Goal: Check status: Check status

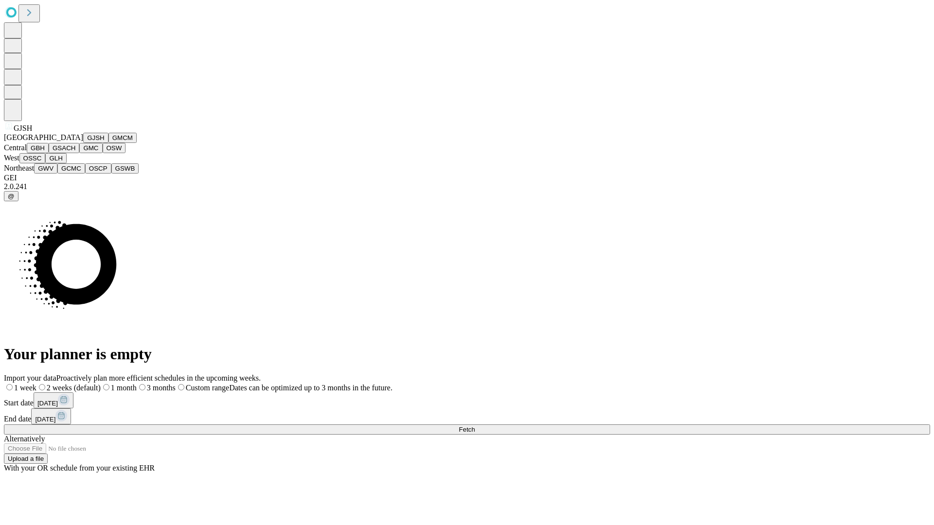
click at [83, 143] on button "GJSH" at bounding box center [95, 138] width 25 height 10
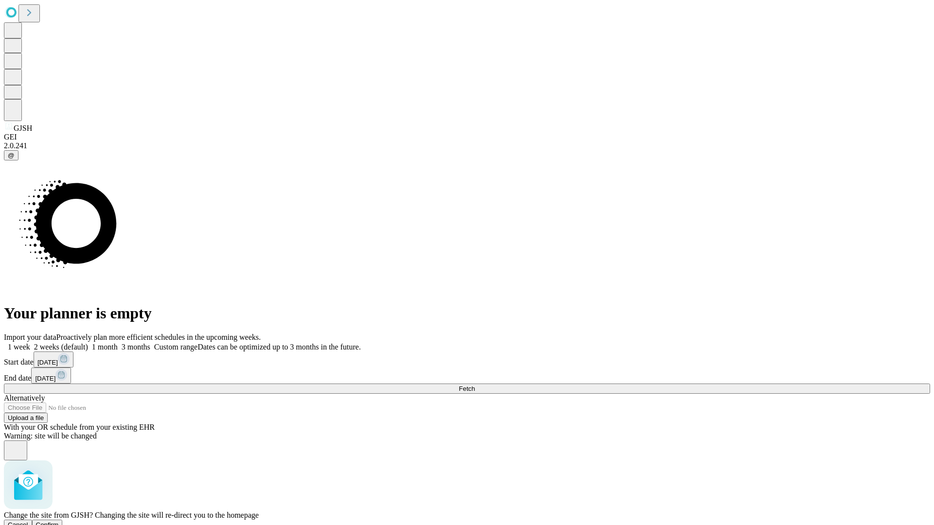
click at [59, 521] on span "Confirm" at bounding box center [47, 524] width 23 height 7
click at [88, 343] on label "2 weeks (default)" at bounding box center [59, 347] width 58 height 8
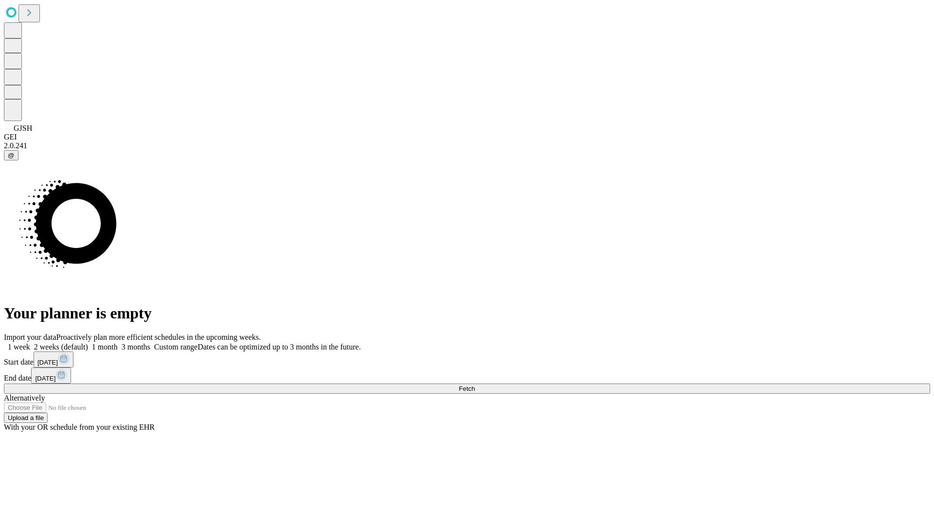
click at [475, 385] on span "Fetch" at bounding box center [467, 388] width 16 height 7
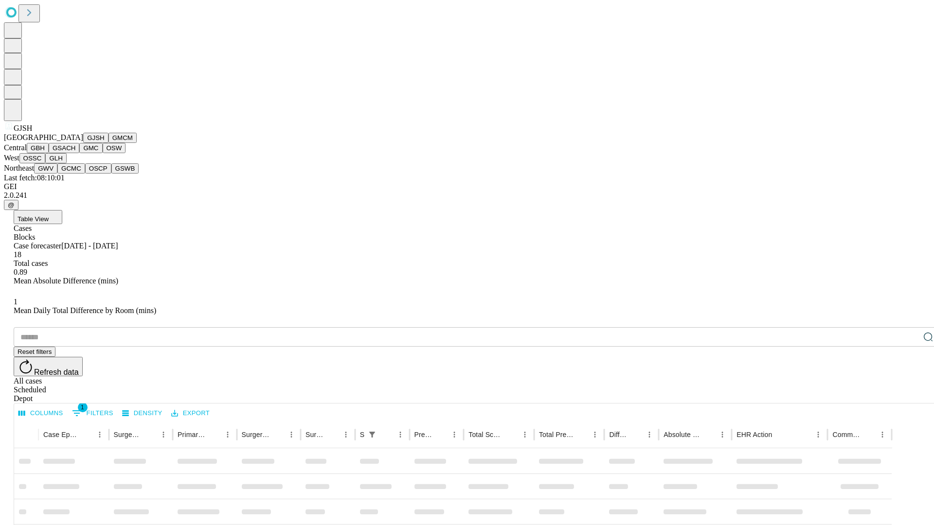
click at [108, 143] on button "GMCM" at bounding box center [122, 138] width 28 height 10
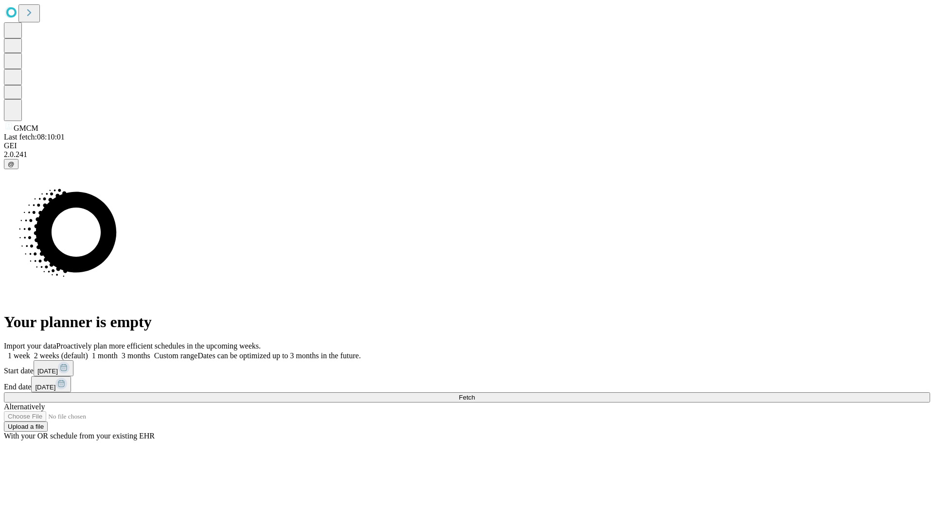
click at [88, 352] on label "2 weeks (default)" at bounding box center [59, 356] width 58 height 8
click at [475, 394] on span "Fetch" at bounding box center [467, 397] width 16 height 7
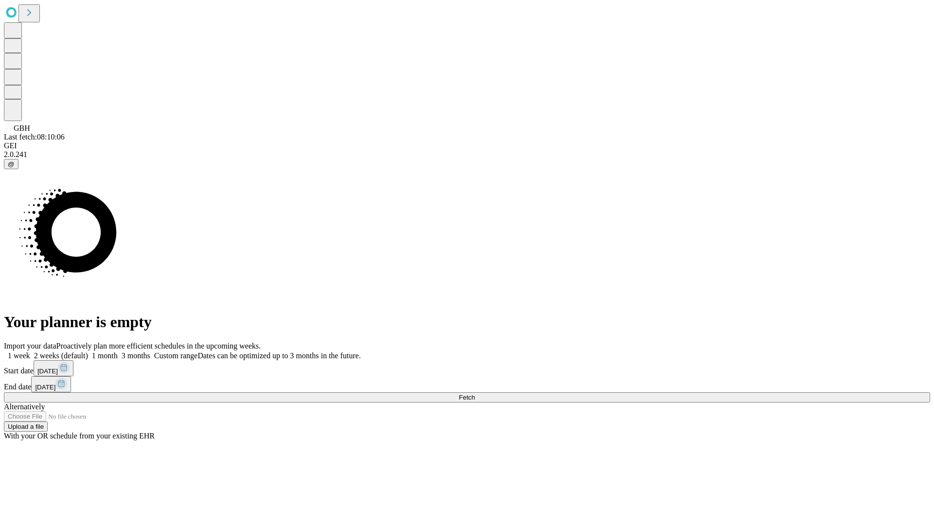
click at [88, 352] on label "2 weeks (default)" at bounding box center [59, 356] width 58 height 8
click at [475, 394] on span "Fetch" at bounding box center [467, 397] width 16 height 7
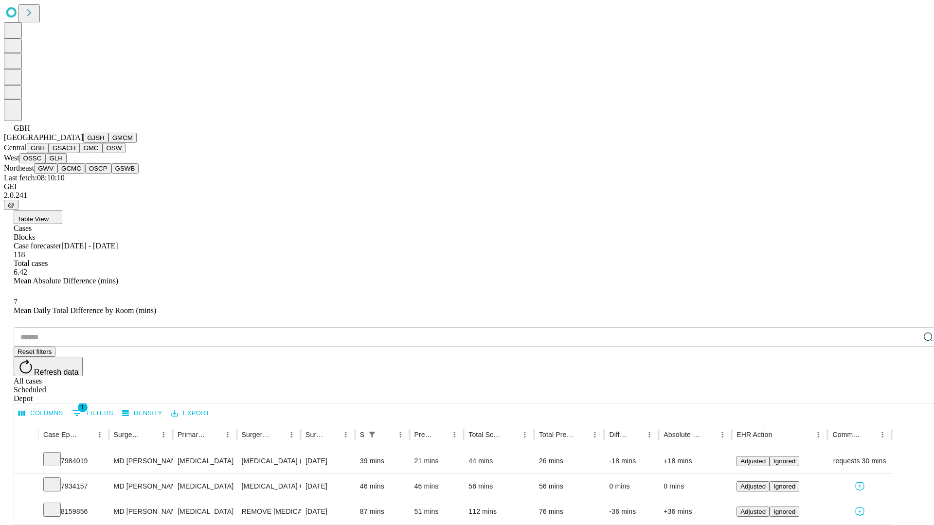
click at [75, 153] on button "GSACH" at bounding box center [64, 148] width 31 height 10
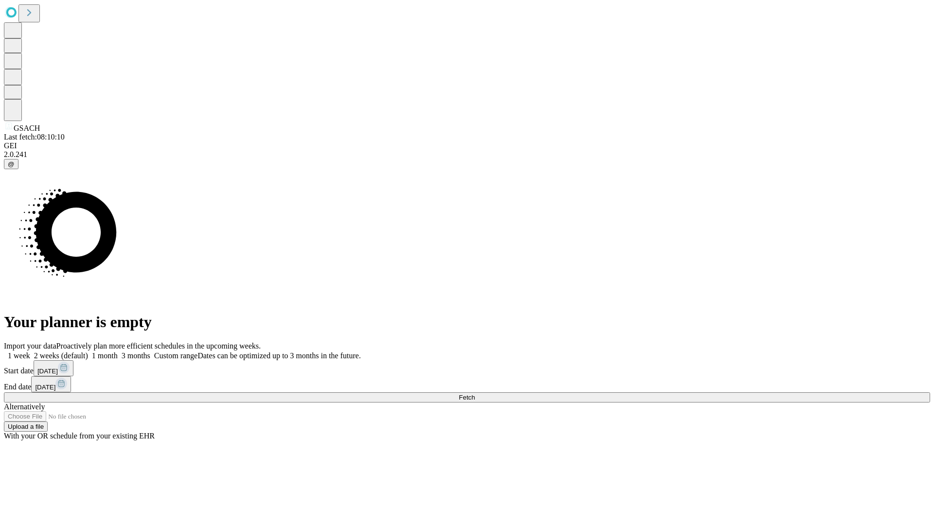
click at [88, 352] on label "2 weeks (default)" at bounding box center [59, 356] width 58 height 8
click at [475, 394] on span "Fetch" at bounding box center [467, 397] width 16 height 7
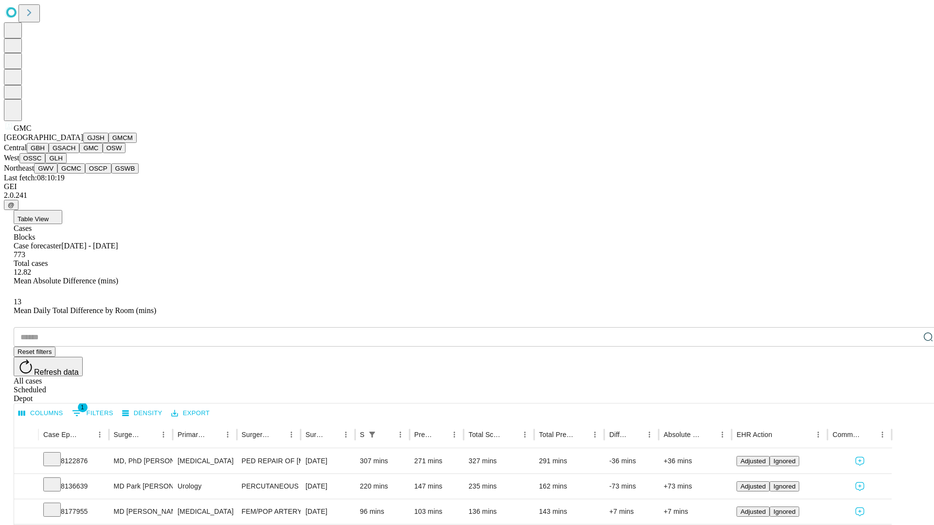
click at [103, 153] on button "OSW" at bounding box center [114, 148] width 23 height 10
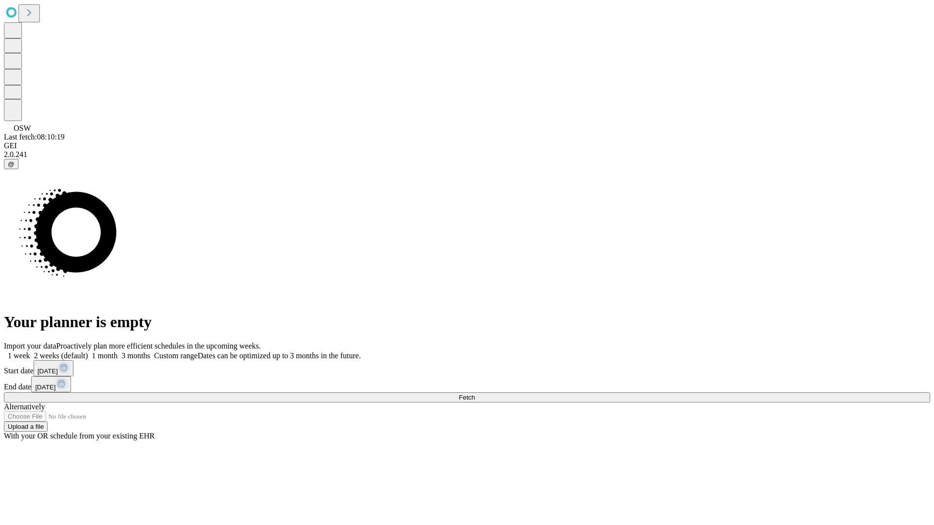
click at [88, 352] on label "2 weeks (default)" at bounding box center [59, 356] width 58 height 8
click at [475, 394] on span "Fetch" at bounding box center [467, 397] width 16 height 7
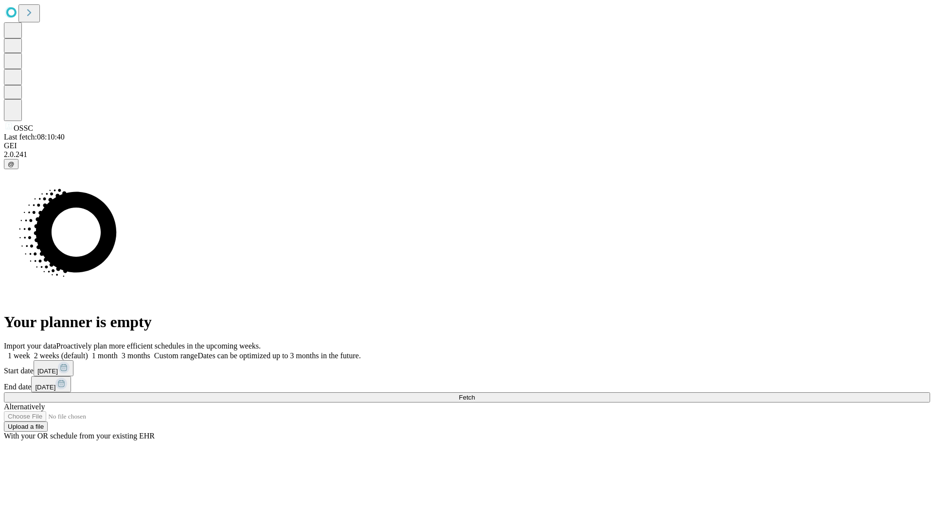
click at [88, 352] on label "2 weeks (default)" at bounding box center [59, 356] width 58 height 8
click at [475, 394] on span "Fetch" at bounding box center [467, 397] width 16 height 7
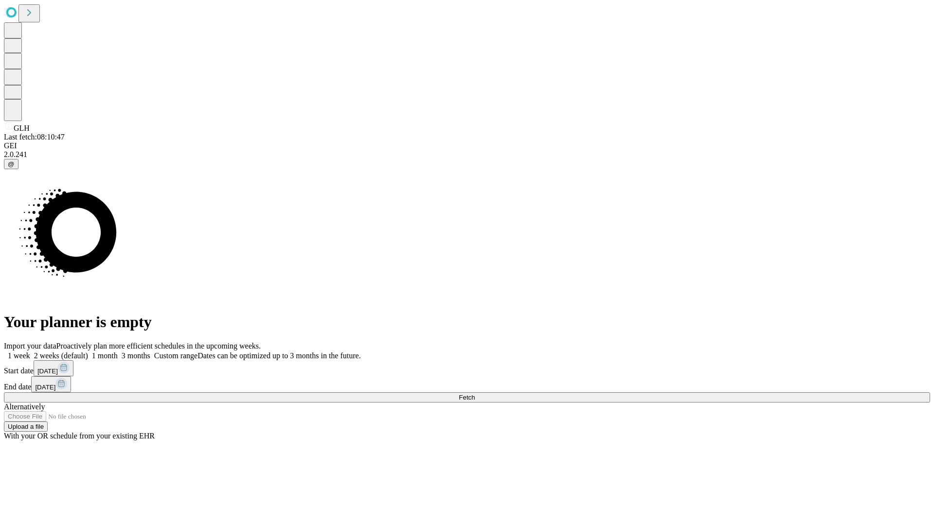
click at [88, 352] on label "2 weeks (default)" at bounding box center [59, 356] width 58 height 8
click at [475, 394] on span "Fetch" at bounding box center [467, 397] width 16 height 7
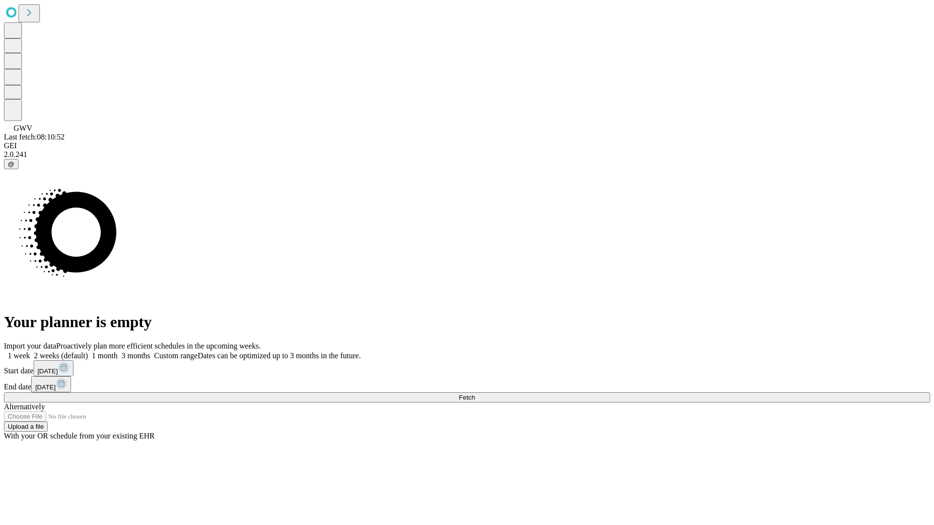
click at [88, 352] on label "2 weeks (default)" at bounding box center [59, 356] width 58 height 8
click at [475, 394] on span "Fetch" at bounding box center [467, 397] width 16 height 7
click at [88, 352] on label "2 weeks (default)" at bounding box center [59, 356] width 58 height 8
click at [475, 394] on span "Fetch" at bounding box center [467, 397] width 16 height 7
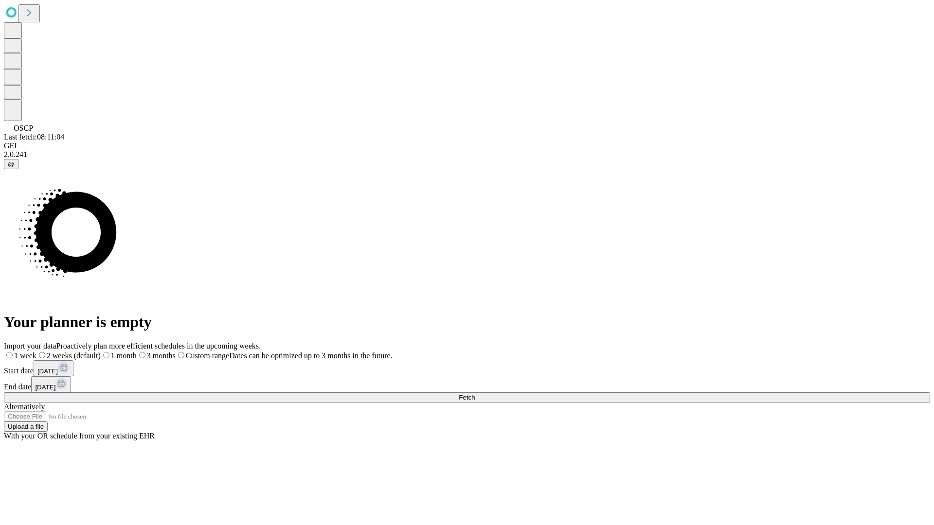
click at [101, 352] on label "2 weeks (default)" at bounding box center [68, 356] width 64 height 8
click at [475, 394] on span "Fetch" at bounding box center [467, 397] width 16 height 7
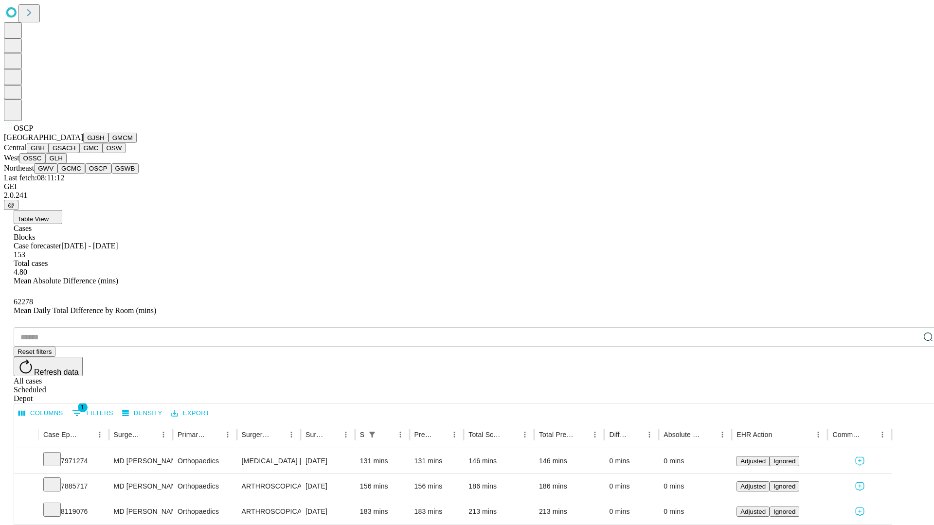
click at [111, 174] on button "GSWB" at bounding box center [125, 168] width 28 height 10
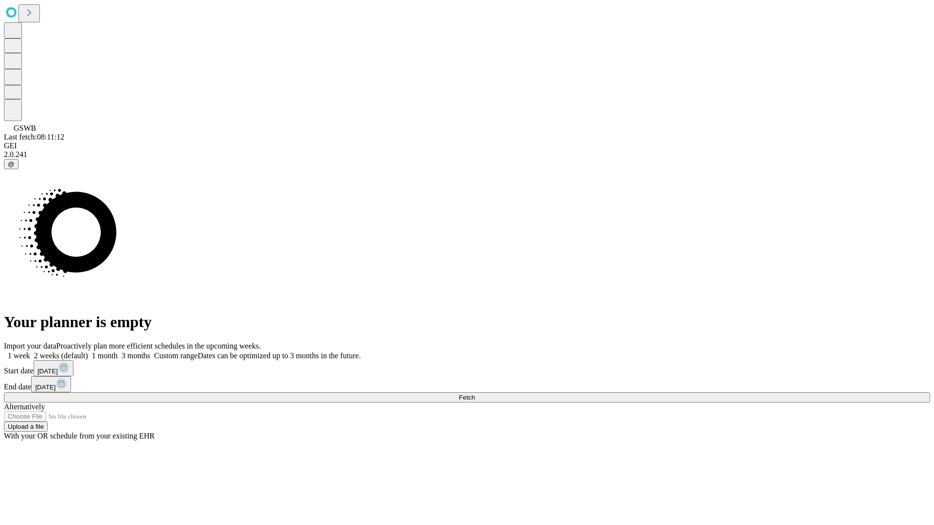
click at [475, 394] on span "Fetch" at bounding box center [467, 397] width 16 height 7
